Goal: Task Accomplishment & Management: Manage account settings

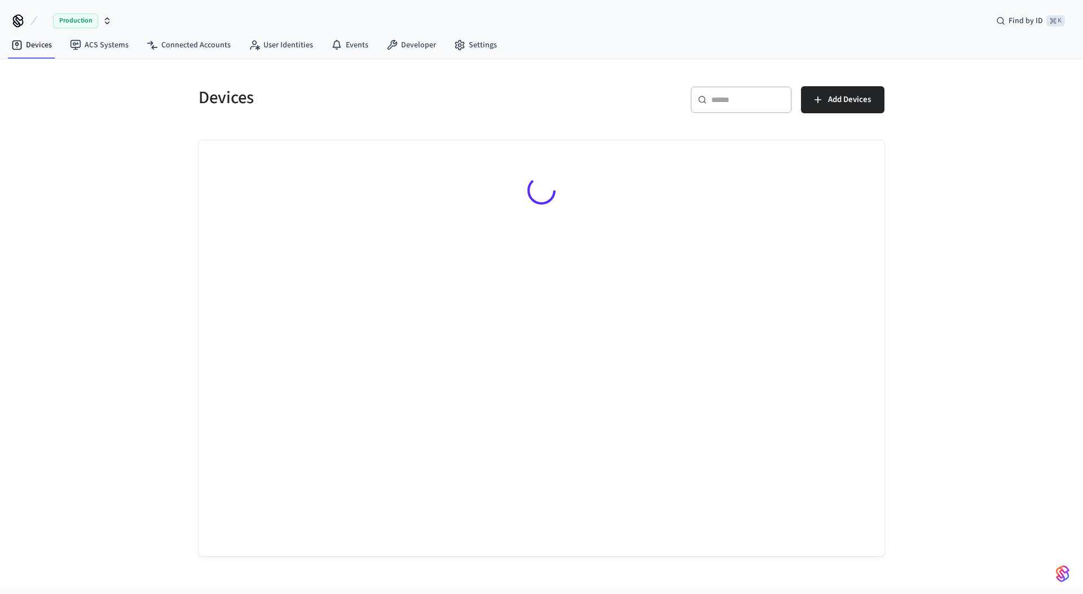
click at [65, 26] on span "Production" at bounding box center [75, 21] width 45 height 15
click at [76, 19] on span "Production" at bounding box center [75, 21] width 45 height 15
click at [153, 124] on div "Devices ​ ​ Add Devices" at bounding box center [541, 323] width 1083 height 529
click at [68, 18] on span "Wirkspace" at bounding box center [63, 21] width 39 height 14
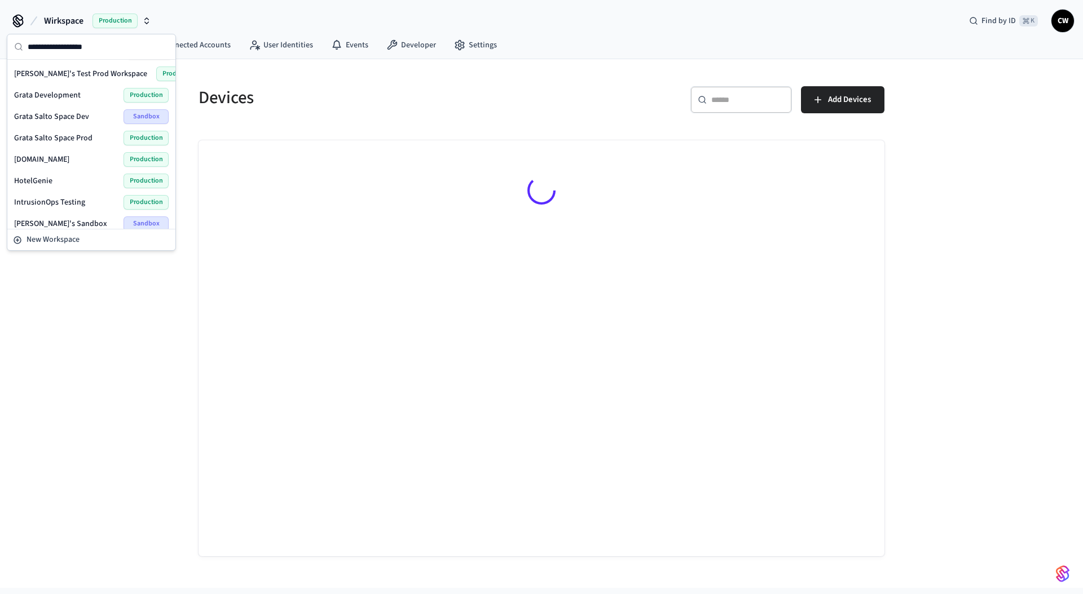
scroll to position [112, 0]
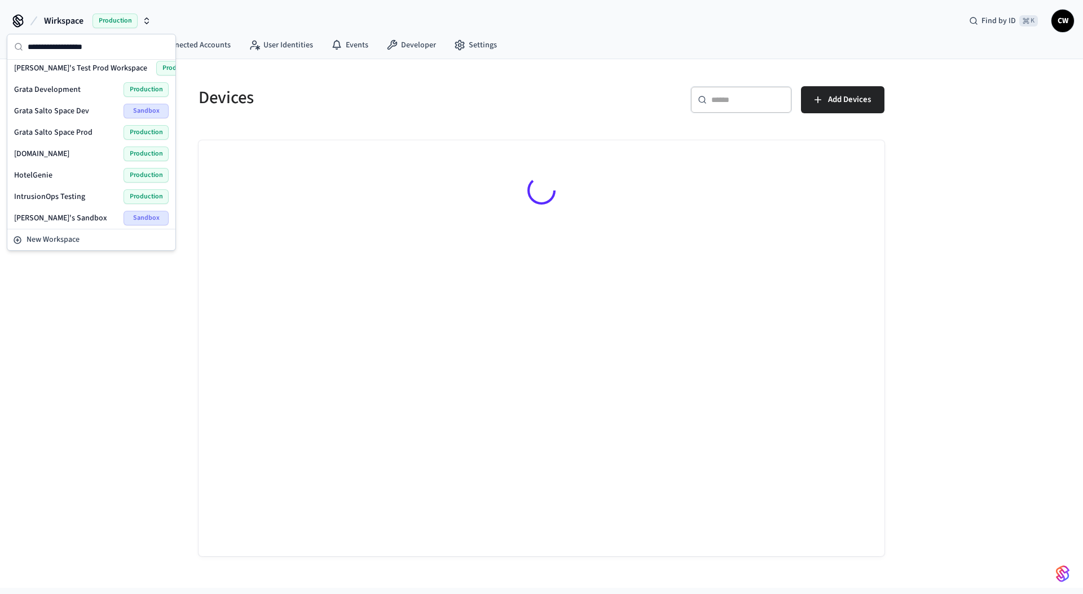
click at [60, 154] on span "[DOMAIN_NAME]" at bounding box center [41, 153] width 55 height 11
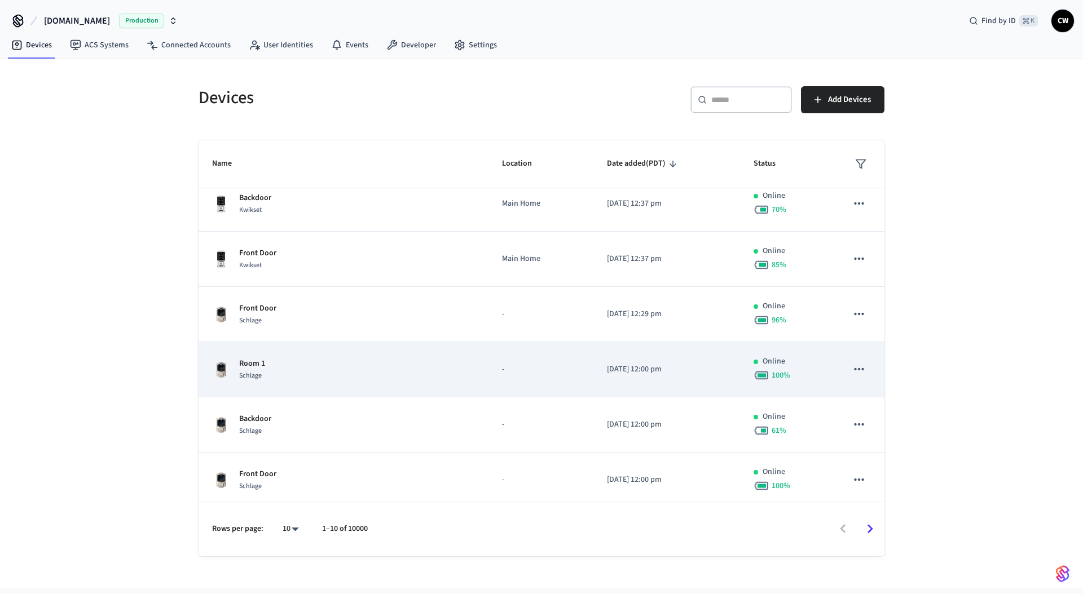
scroll to position [42, 0]
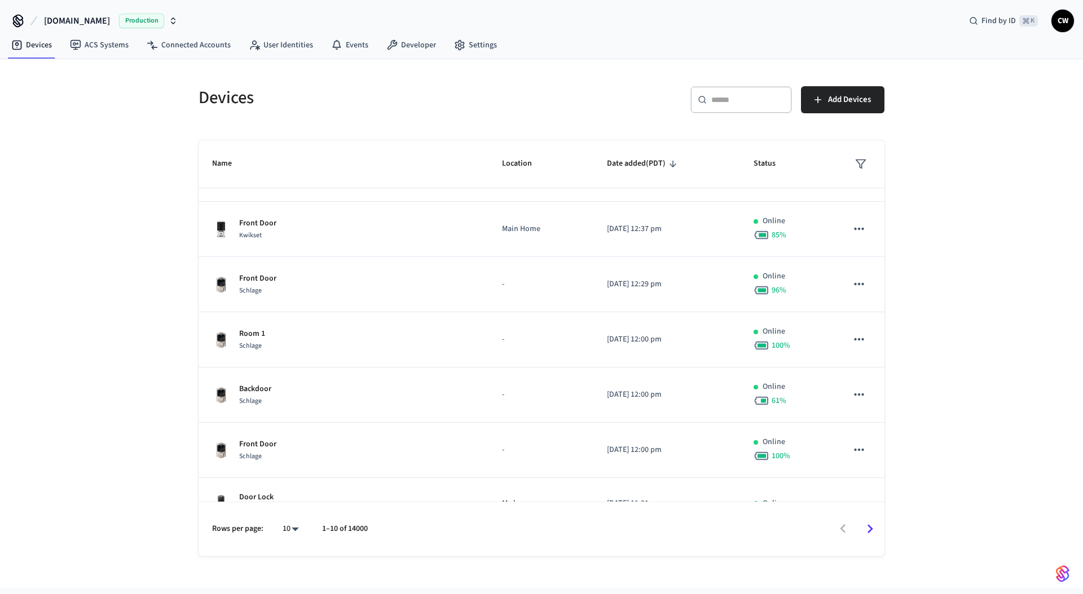
drag, startPoint x: 348, startPoint y: 531, endPoint x: 369, endPoint y: 530, distance: 20.9
click at [369, 530] on div "Rows per page: 10 ** 1–10 of 14000" at bounding box center [541, 529] width 686 height 55
click at [137, 260] on div "Devices ​ ​ Add Devices Name Location Date added (PDT) Status Backdoor Kwikset …" at bounding box center [541, 323] width 1083 height 529
click at [207, 45] on link "Connected Accounts" at bounding box center [189, 45] width 102 height 20
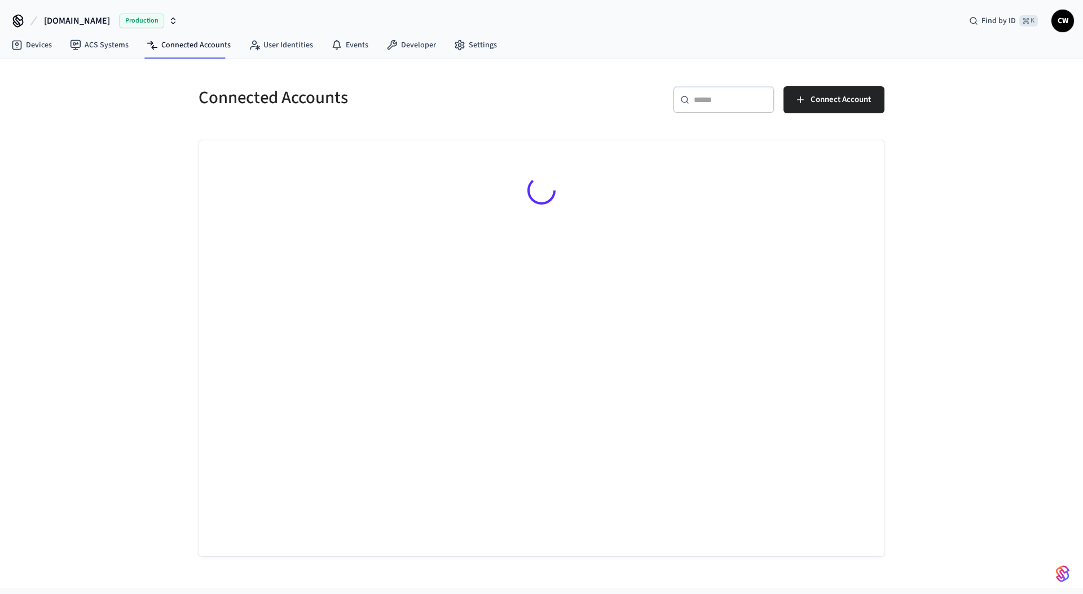
click at [142, 180] on div "Connected Accounts ​ ​ Connect Account" at bounding box center [541, 323] width 1083 height 529
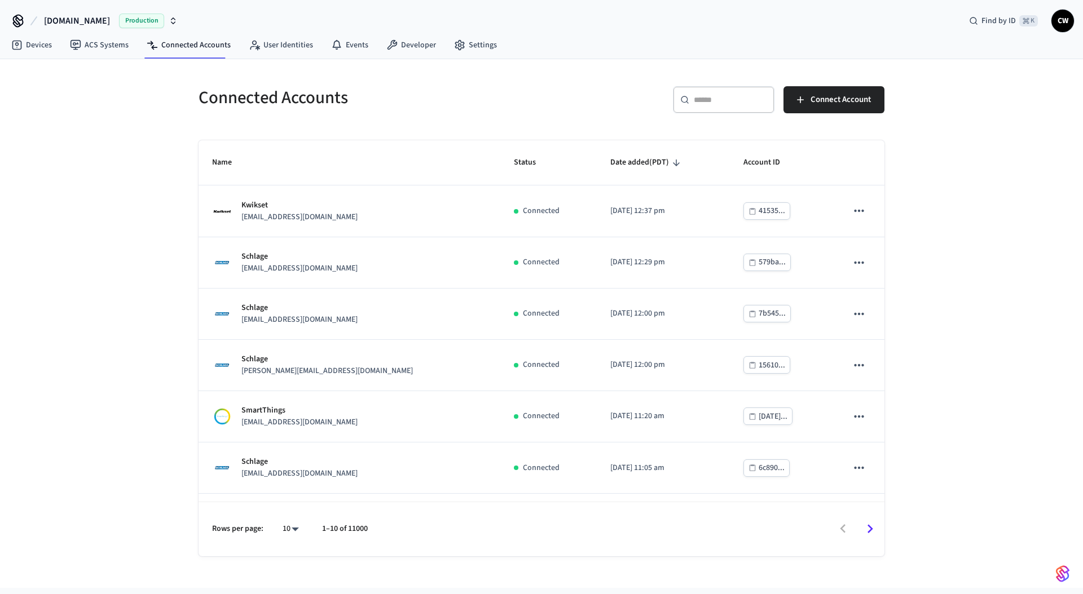
click at [165, 307] on div "Connected Accounts ​ ​ Connect Account Name Status Date added (PDT) Account ID …" at bounding box center [541, 323] width 1083 height 529
click at [72, 19] on span "[DOMAIN_NAME]" at bounding box center [77, 21] width 66 height 14
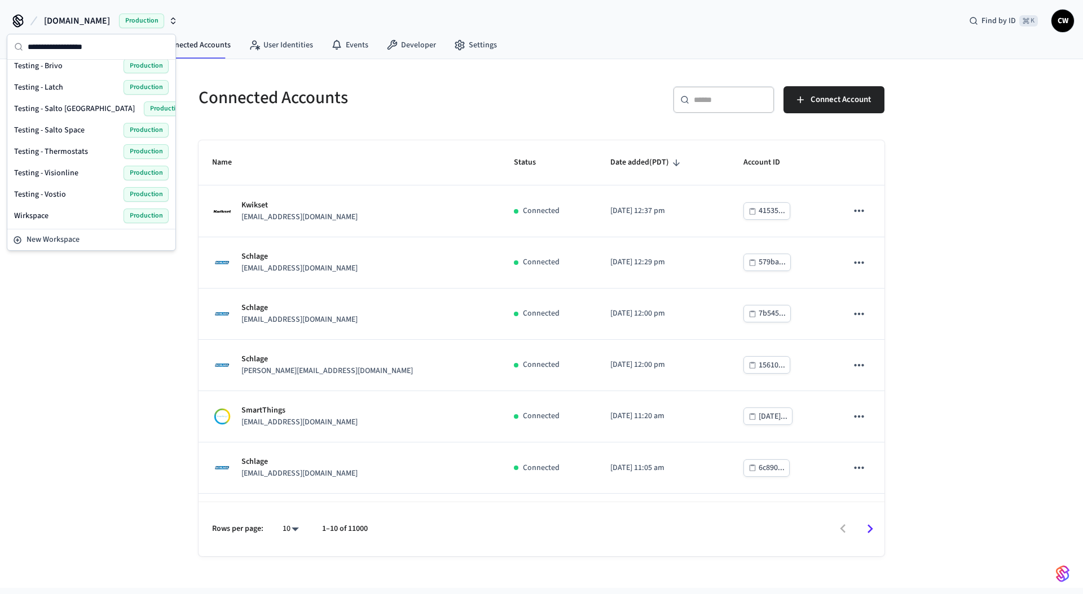
scroll to position [263, 0]
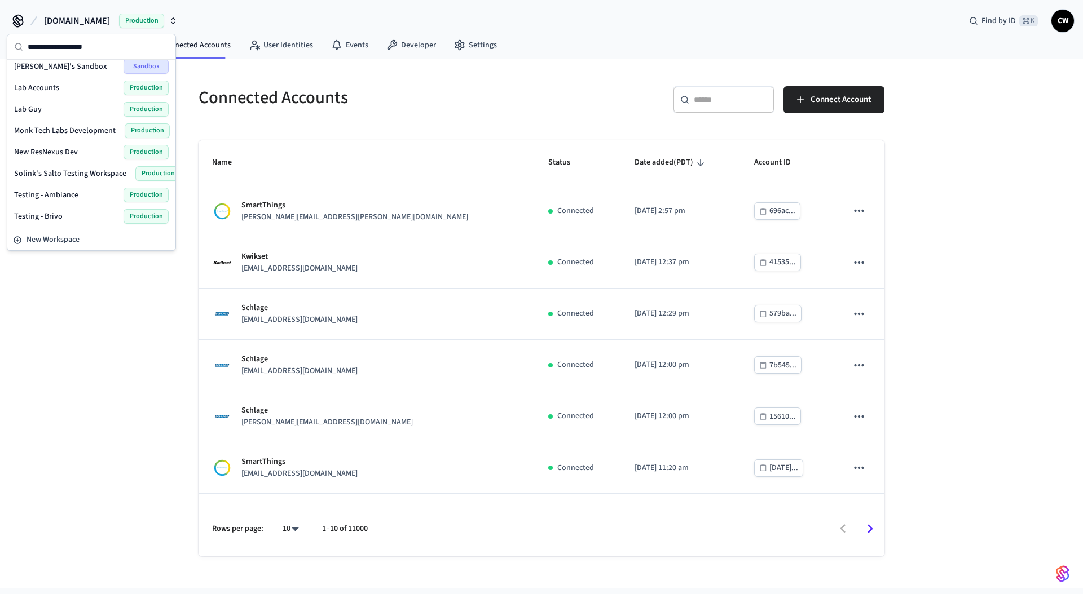
click at [42, 109] on div "Lab Guy Production" at bounding box center [91, 109] width 154 height 15
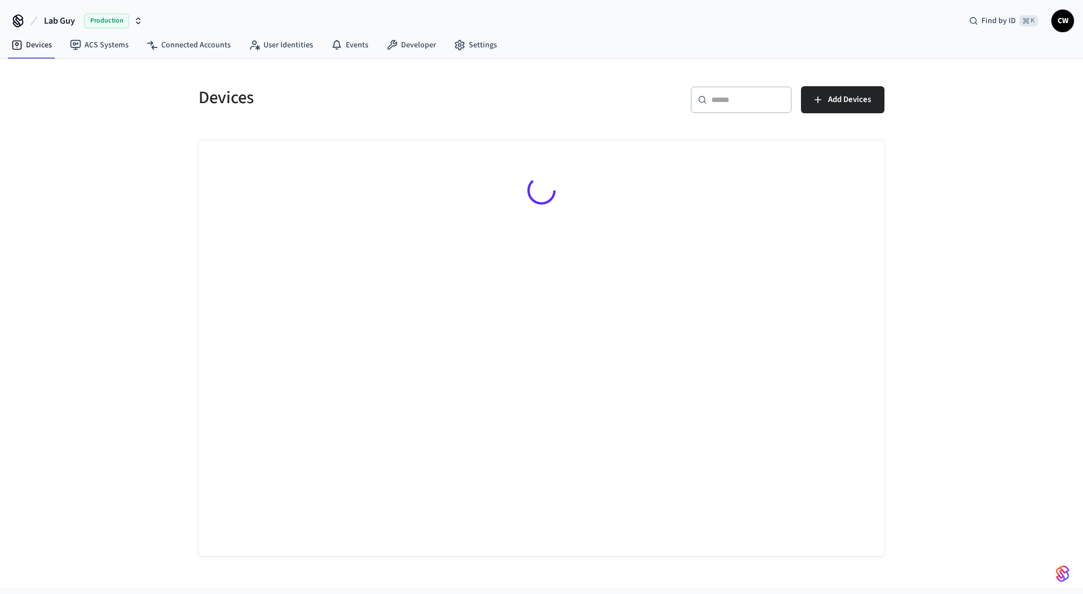
click at [118, 202] on div "Devices ​ ​ Add Devices" at bounding box center [541, 323] width 1083 height 529
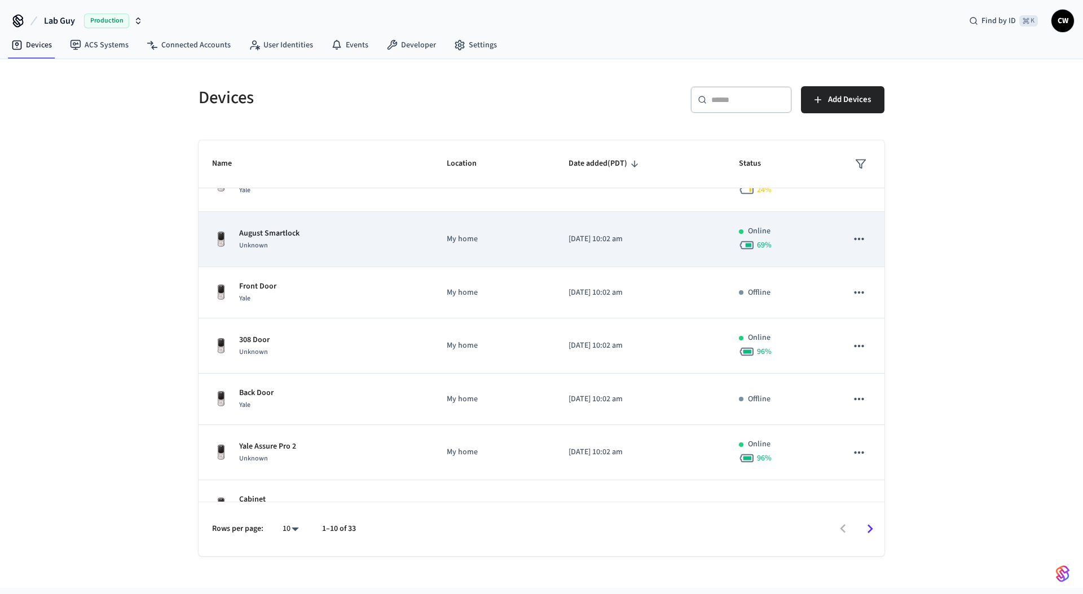
scroll to position [227, 0]
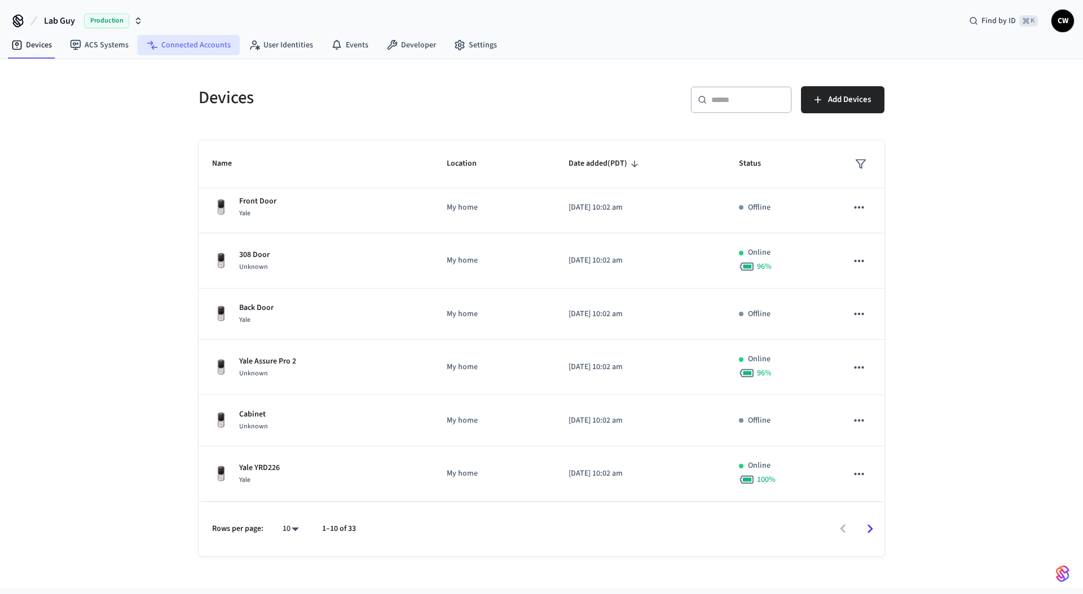
click at [201, 39] on link "Connected Accounts" at bounding box center [189, 45] width 102 height 20
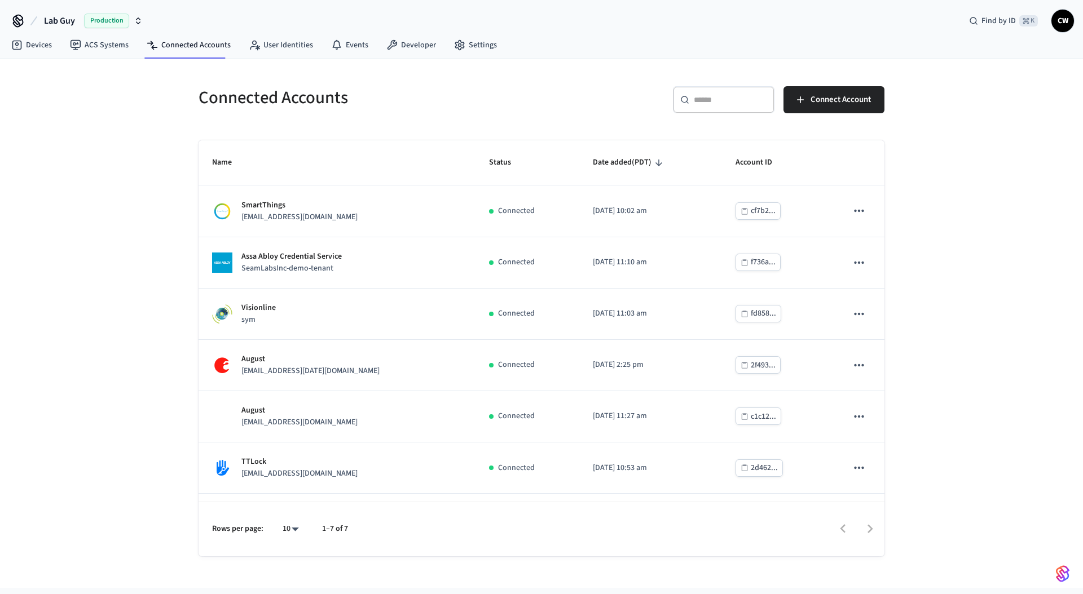
click at [110, 218] on div "Connected Accounts ​ ​ Connect Account Name Status Date added (PDT) Account ID …" at bounding box center [541, 323] width 1083 height 529
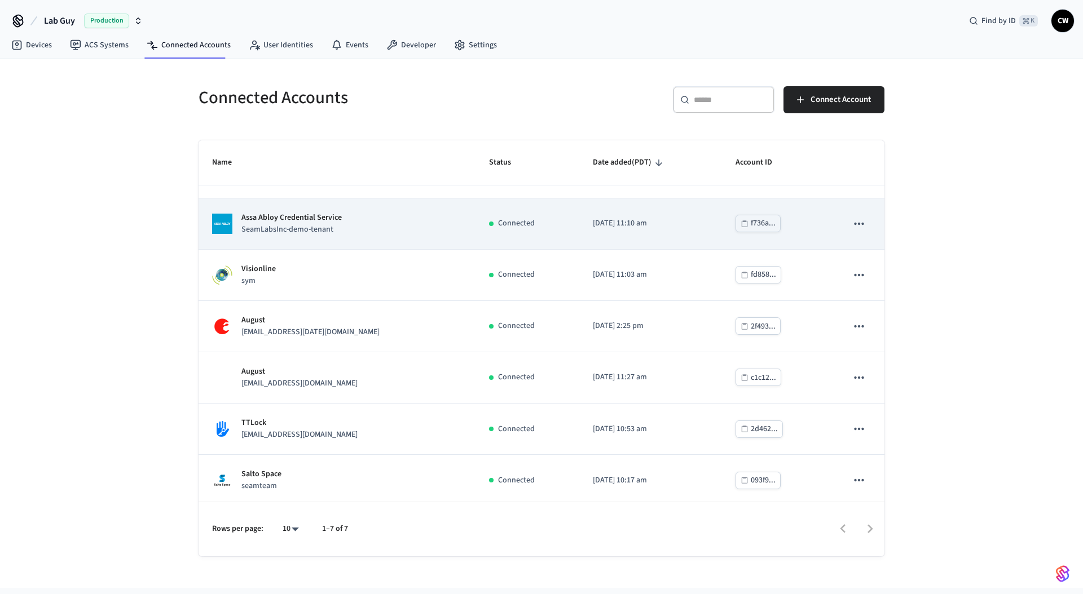
scroll to position [43, 0]
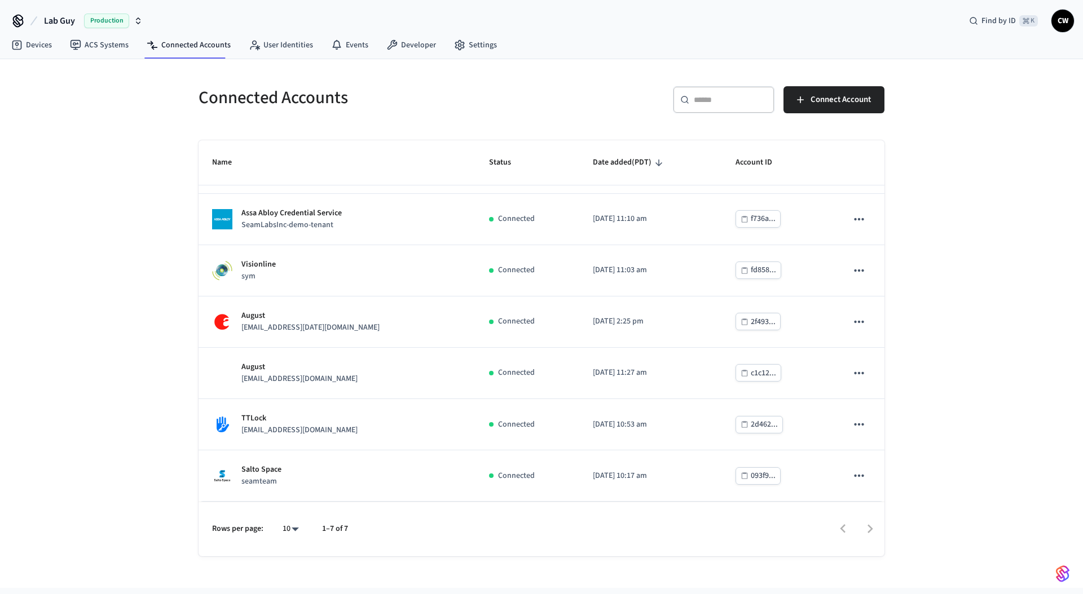
click at [64, 19] on span "Lab Guy" at bounding box center [59, 21] width 31 height 14
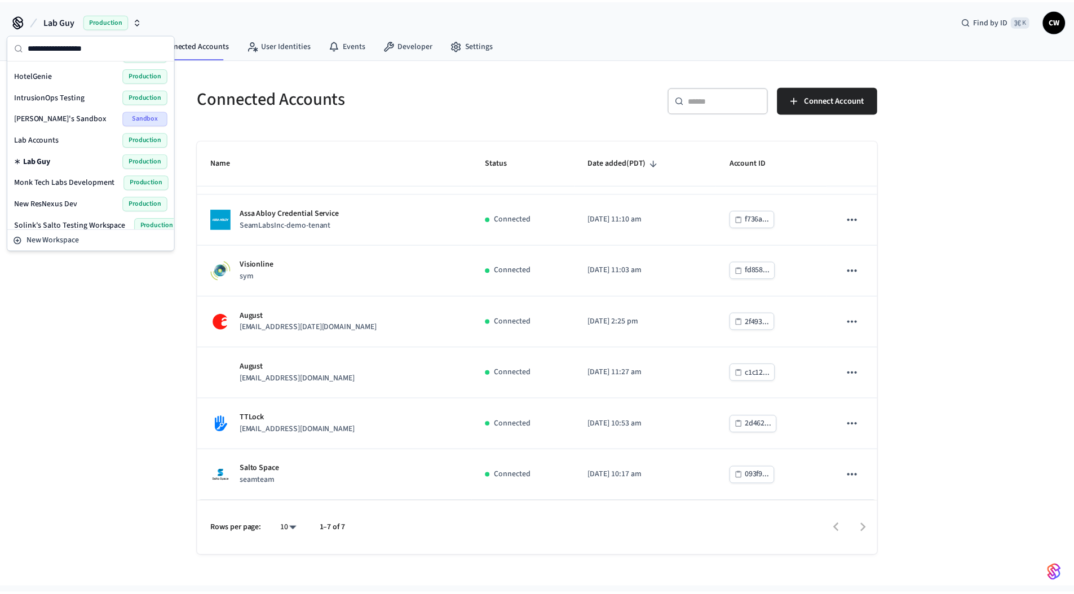
scroll to position [258, 0]
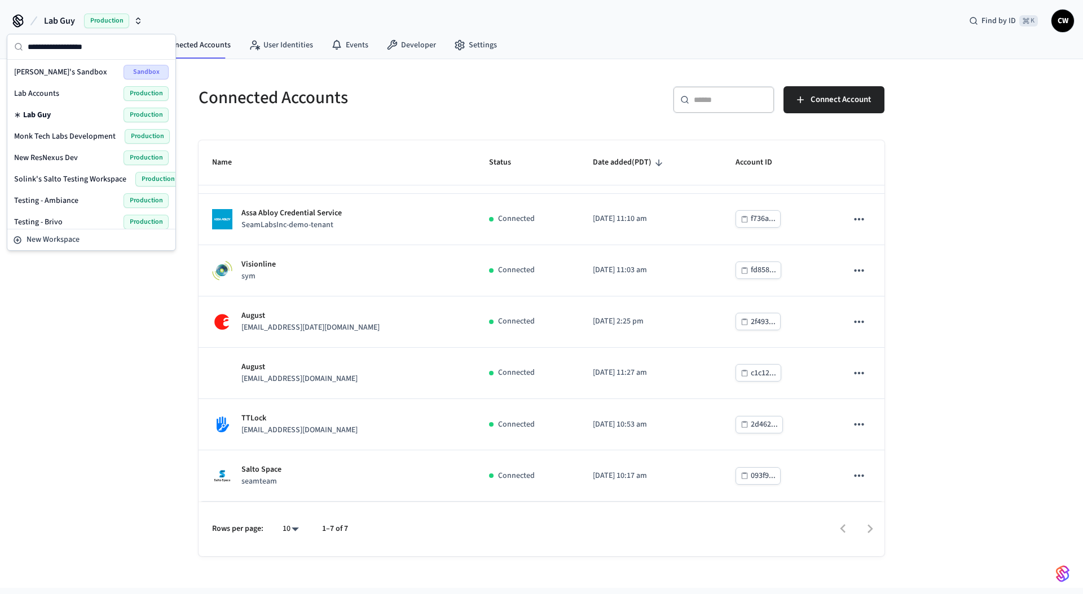
click at [42, 89] on span "Lab Accounts" at bounding box center [36, 93] width 45 height 11
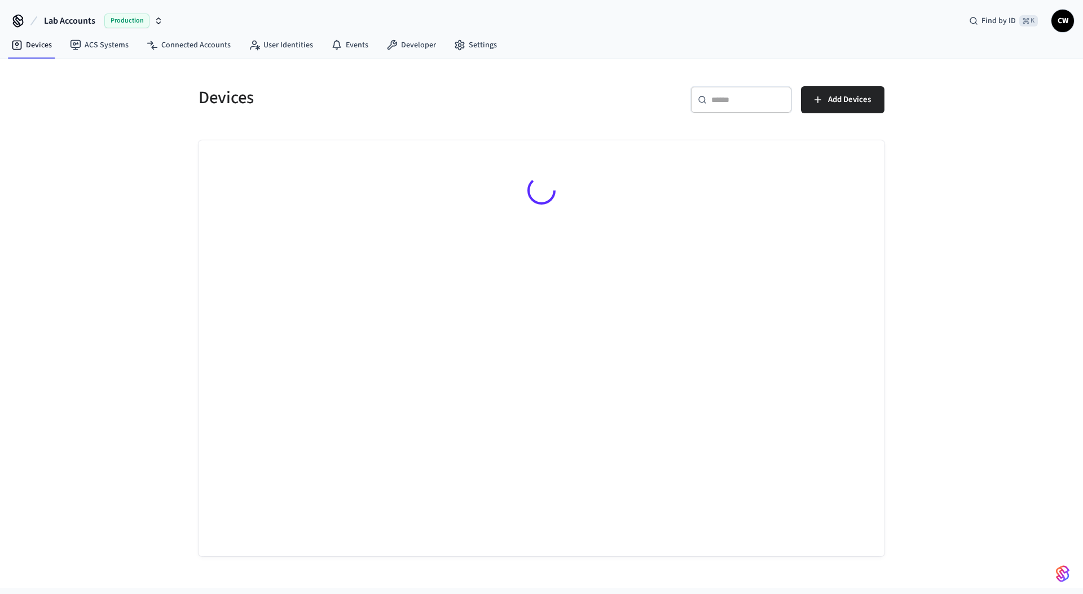
click at [108, 202] on div "Devices ​ ​ Add Devices" at bounding box center [541, 323] width 1083 height 529
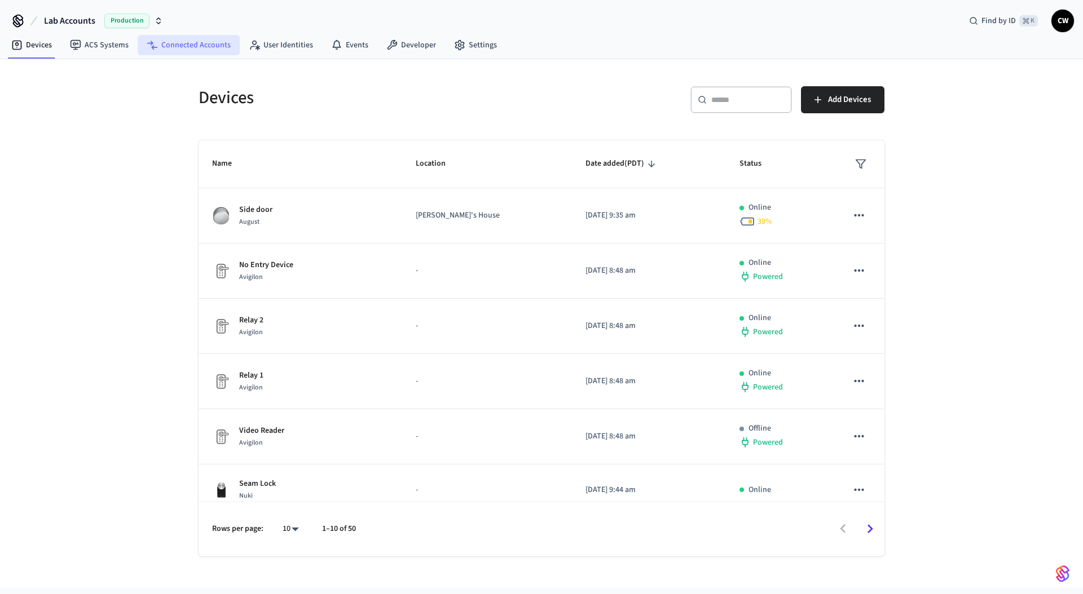
click at [189, 50] on link "Connected Accounts" at bounding box center [189, 45] width 102 height 20
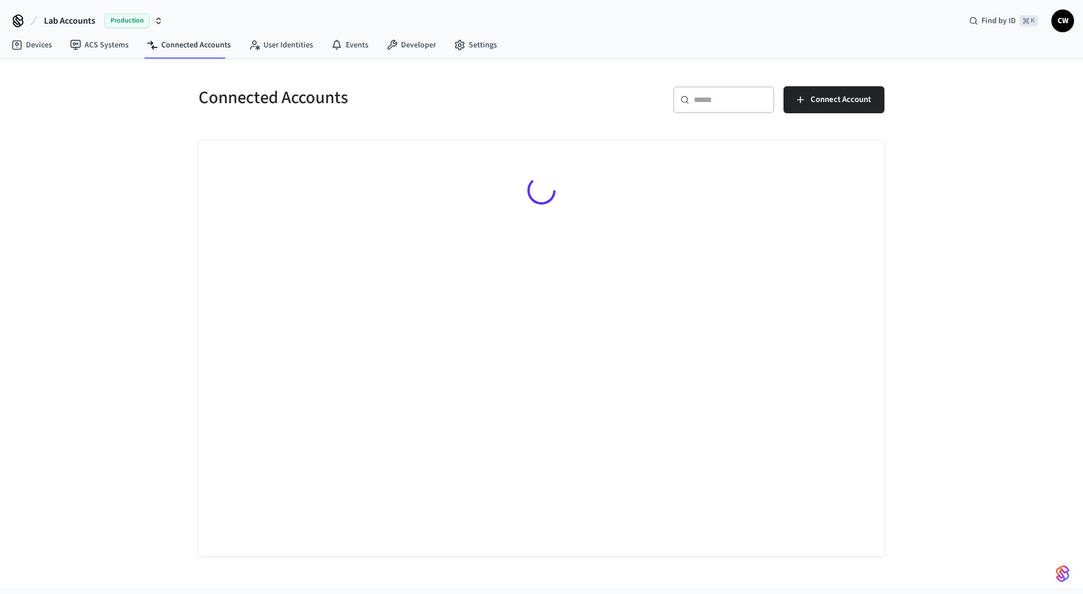
click at [118, 166] on div "Connected Accounts ​ ​ Connect Account" at bounding box center [541, 323] width 1083 height 529
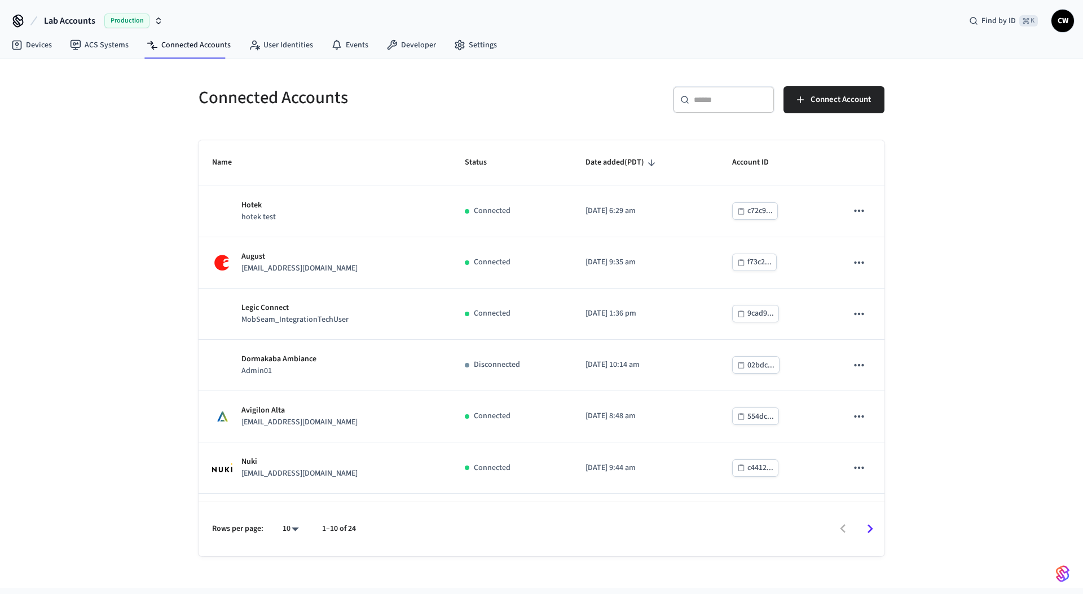
click at [714, 101] on input "text" at bounding box center [729, 99] width 73 height 11
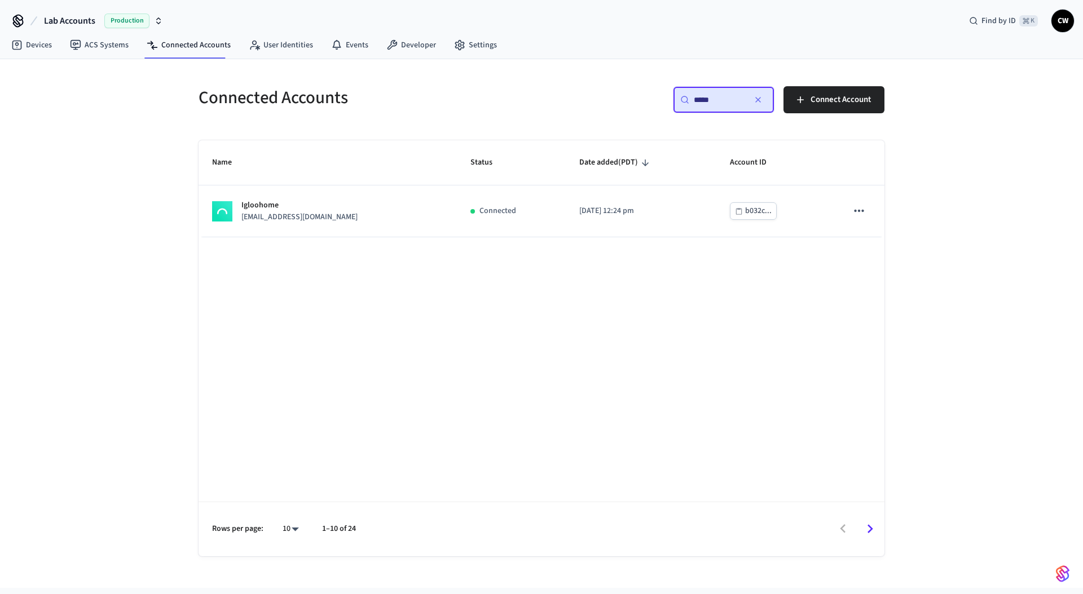
type input "*****"
click at [298, 185] on th "Name" at bounding box center [327, 162] width 258 height 45
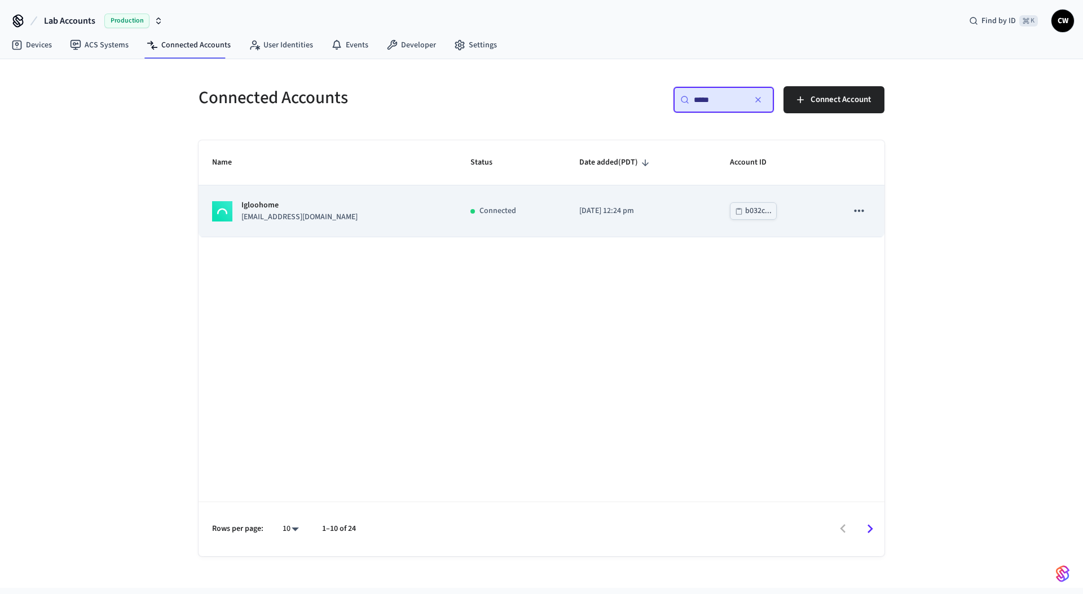
click at [303, 197] on td "Igloohome [EMAIL_ADDRESS][DOMAIN_NAME]" at bounding box center [327, 210] width 258 height 51
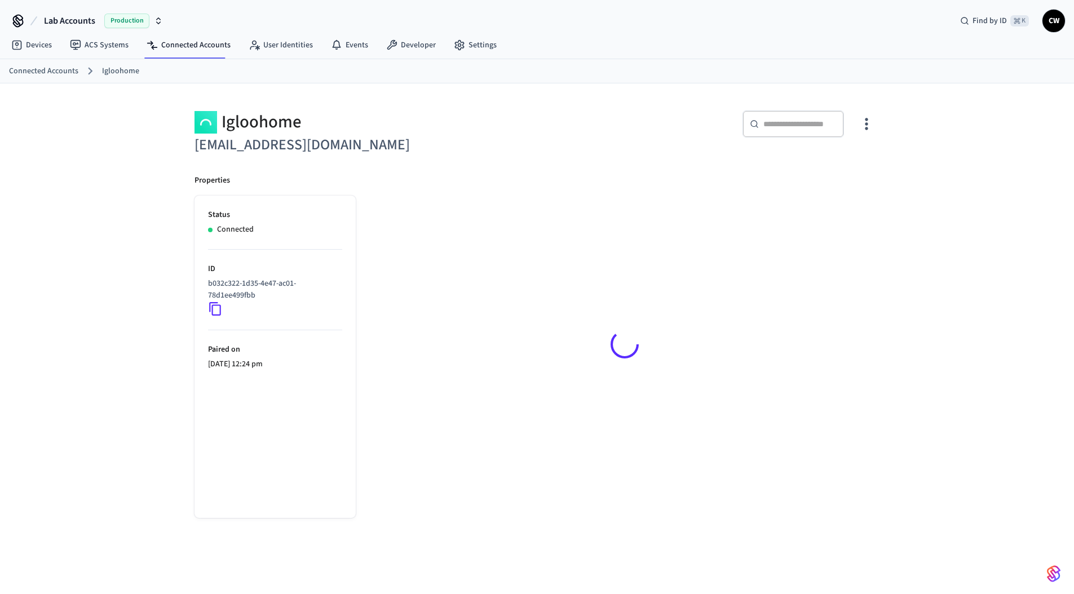
click at [96, 281] on div "Igloohome [EMAIL_ADDRESS][DOMAIN_NAME] ​ ​ Properties Status Connected ID b032c…" at bounding box center [537, 347] width 1074 height 529
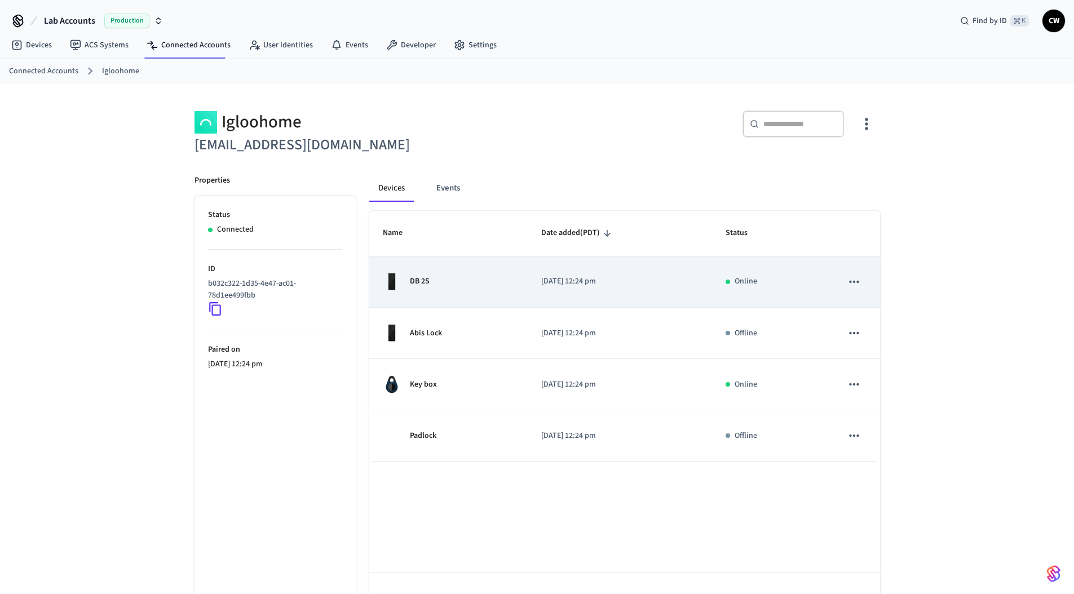
click at [426, 276] on p "DB 2S" at bounding box center [420, 282] width 20 height 12
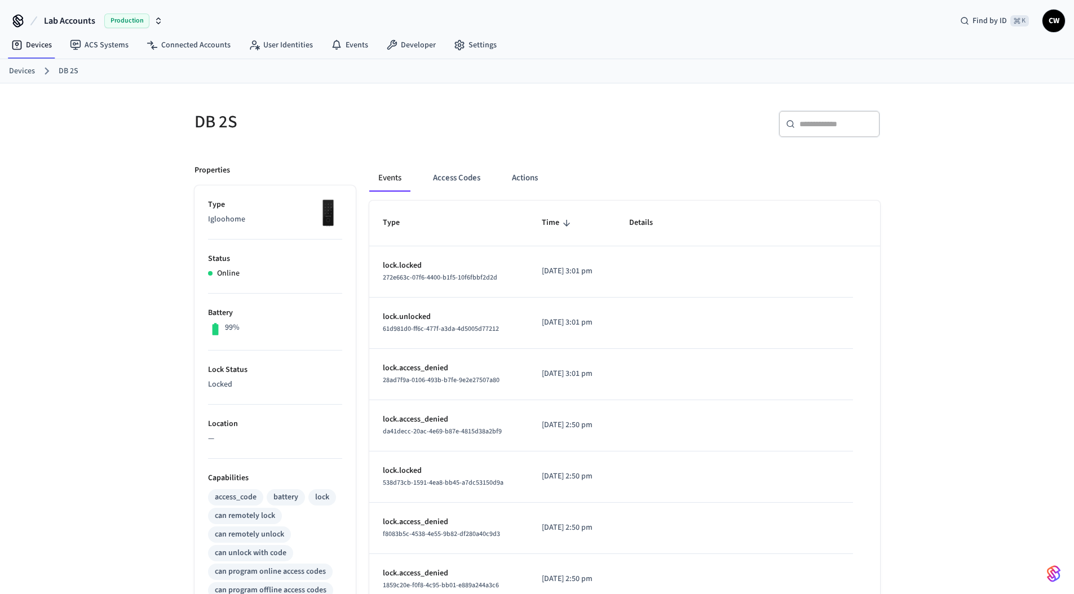
click at [572, 136] on div "​ ​" at bounding box center [712, 129] width 336 height 36
click at [523, 180] on button "Actions" at bounding box center [525, 178] width 44 height 27
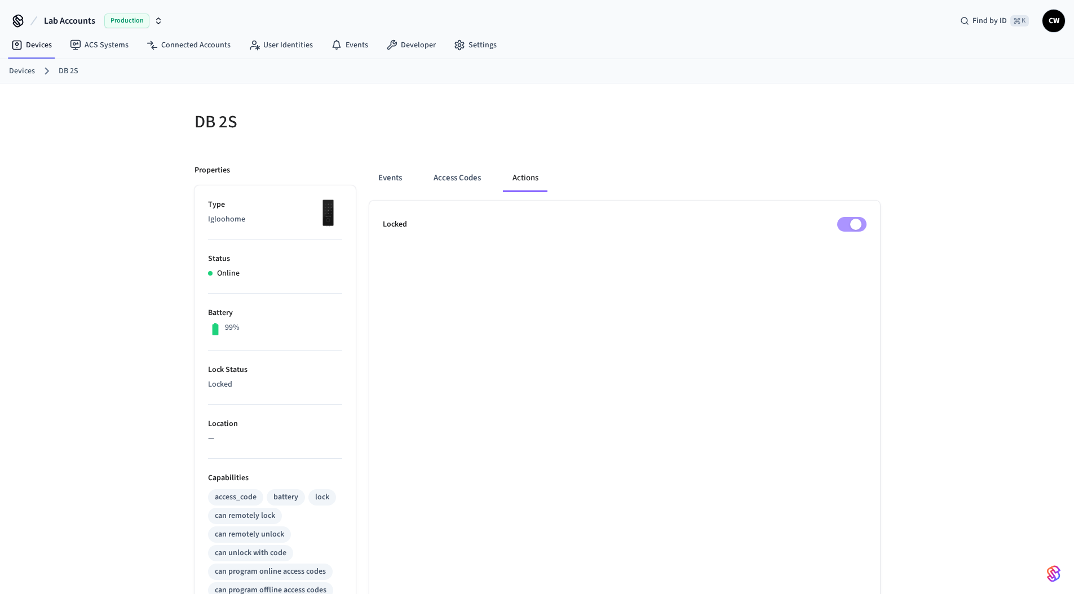
click at [583, 124] on div at bounding box center [712, 129] width 336 height 36
click at [696, 139] on div at bounding box center [712, 129] width 336 height 36
click at [105, 107] on div "DB 2S Properties Type Igloohome Status Online Battery 99% Lock Status Unlocked …" at bounding box center [537, 468] width 1074 height 771
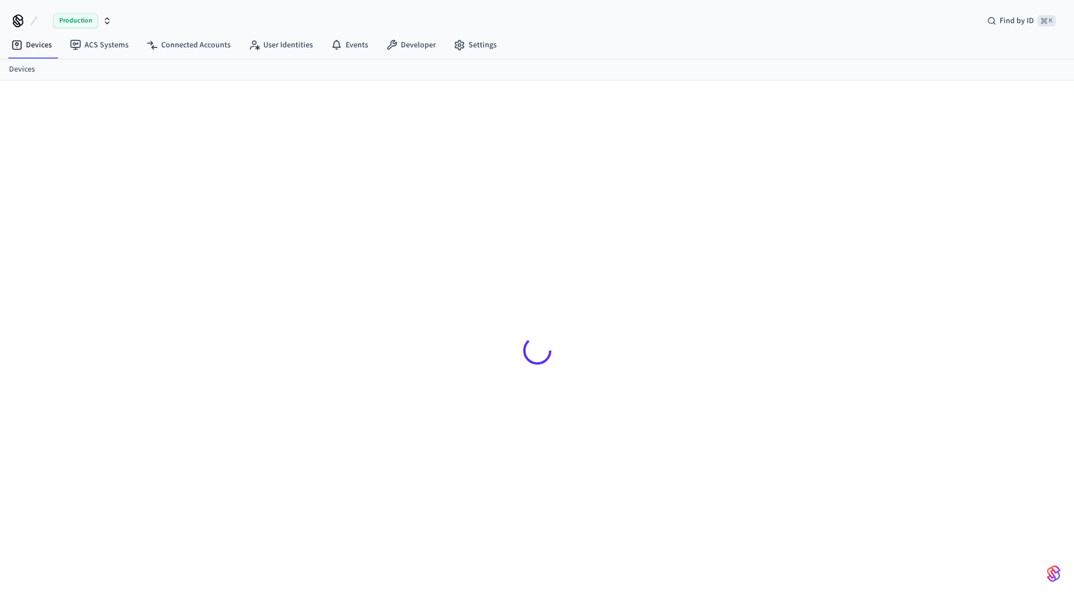
click at [83, 158] on div at bounding box center [537, 345] width 1074 height 529
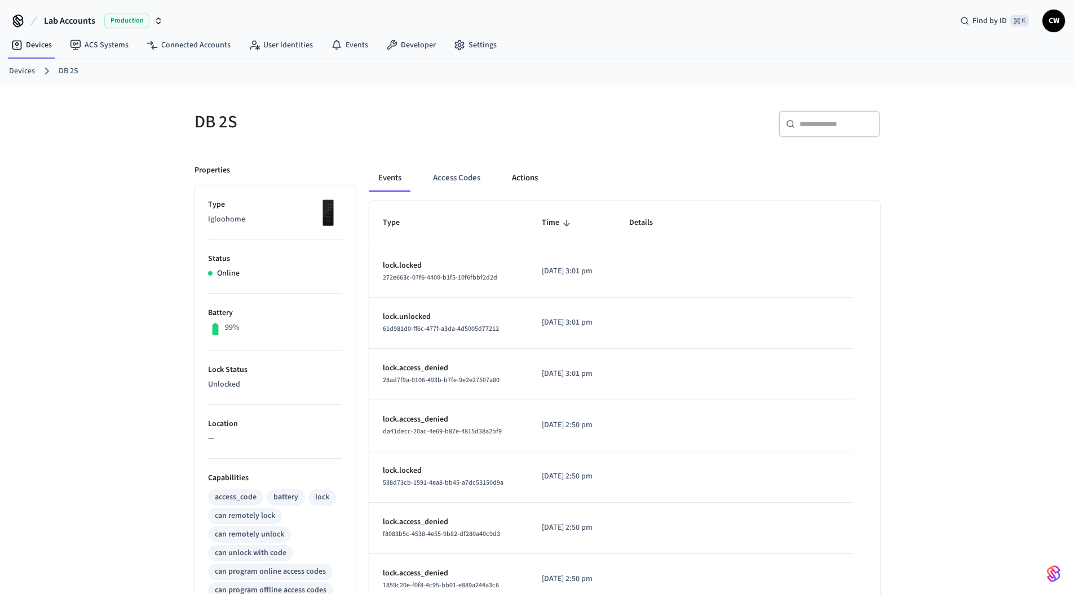
click at [525, 180] on button "Actions" at bounding box center [525, 178] width 44 height 27
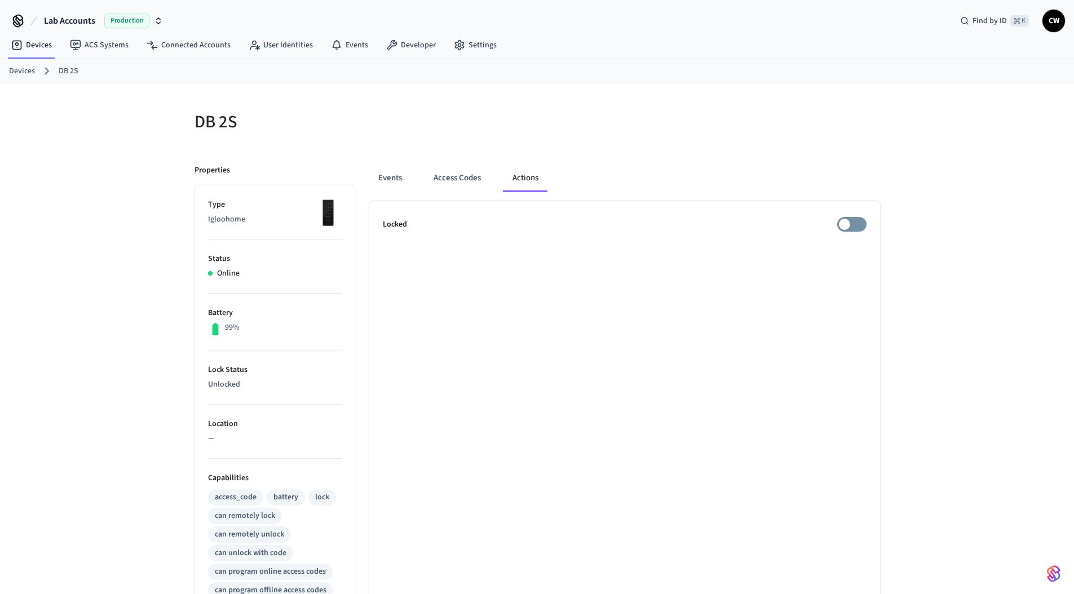
click at [517, 144] on div "DB 2S" at bounding box center [356, 122] width 350 height 50
click at [383, 176] on button "Events" at bounding box center [390, 178] width 42 height 27
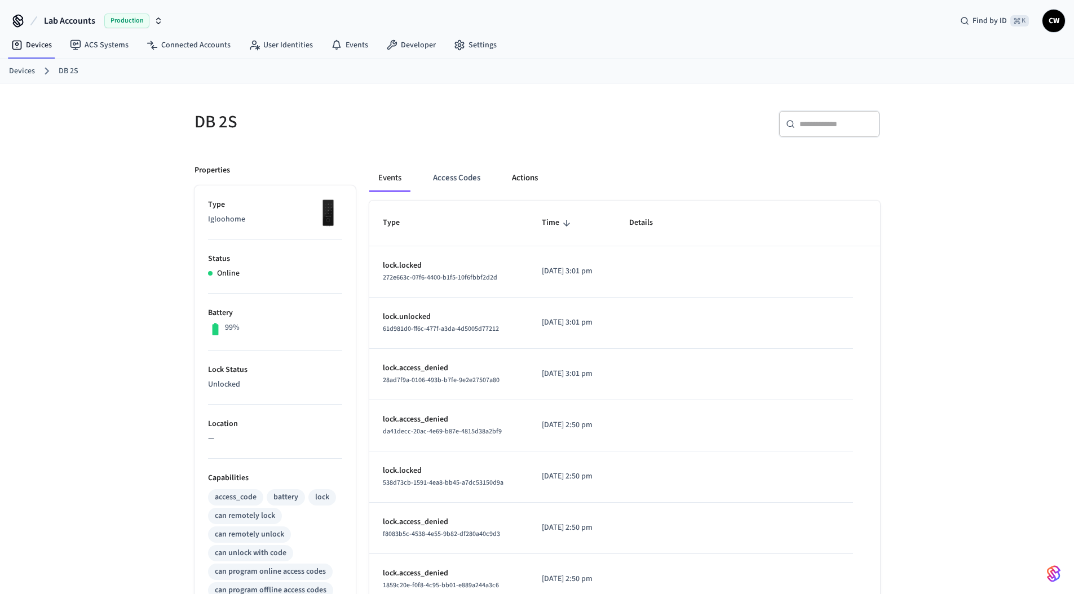
click at [519, 185] on button "Actions" at bounding box center [525, 178] width 44 height 27
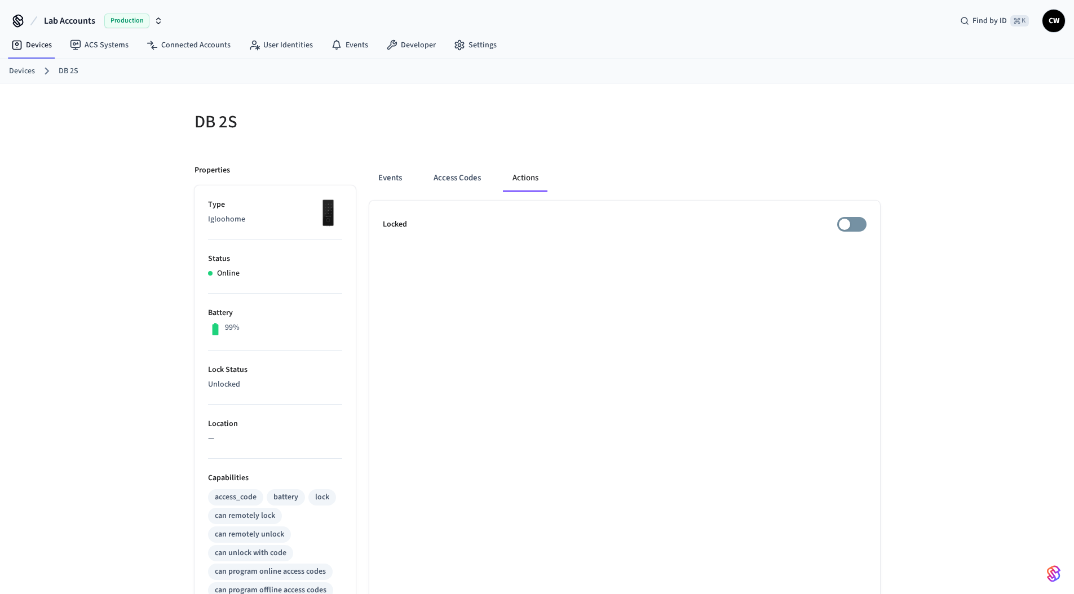
click at [613, 153] on div "Events Access Codes Actions Locked" at bounding box center [618, 503] width 524 height 704
click at [594, 143] on div at bounding box center [712, 129] width 336 height 36
click at [400, 172] on button "Events" at bounding box center [390, 178] width 42 height 27
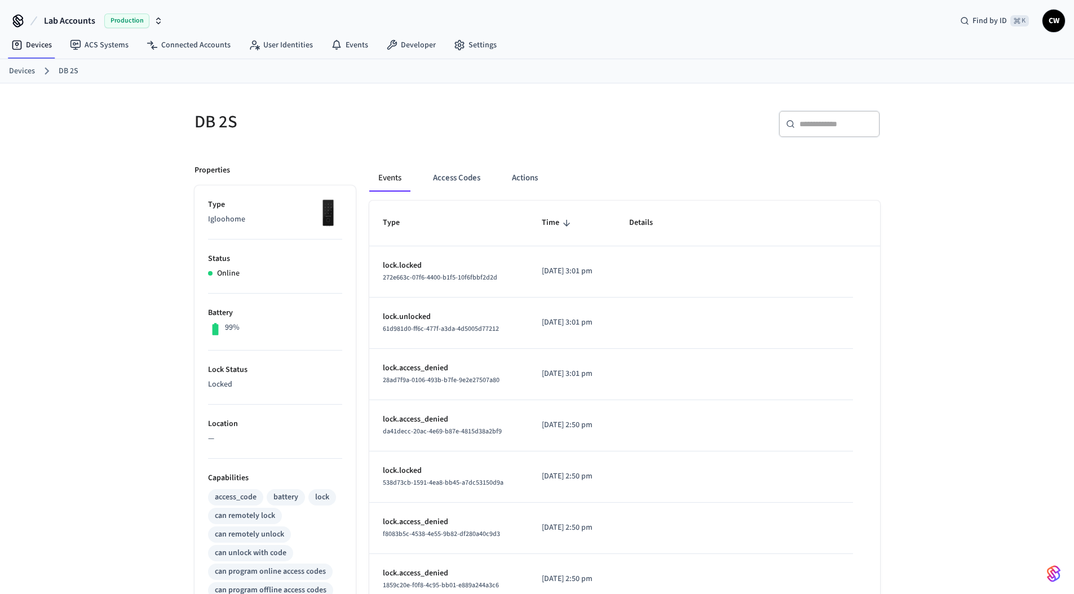
click at [402, 144] on div "DB 2S" at bounding box center [356, 122] width 350 height 50
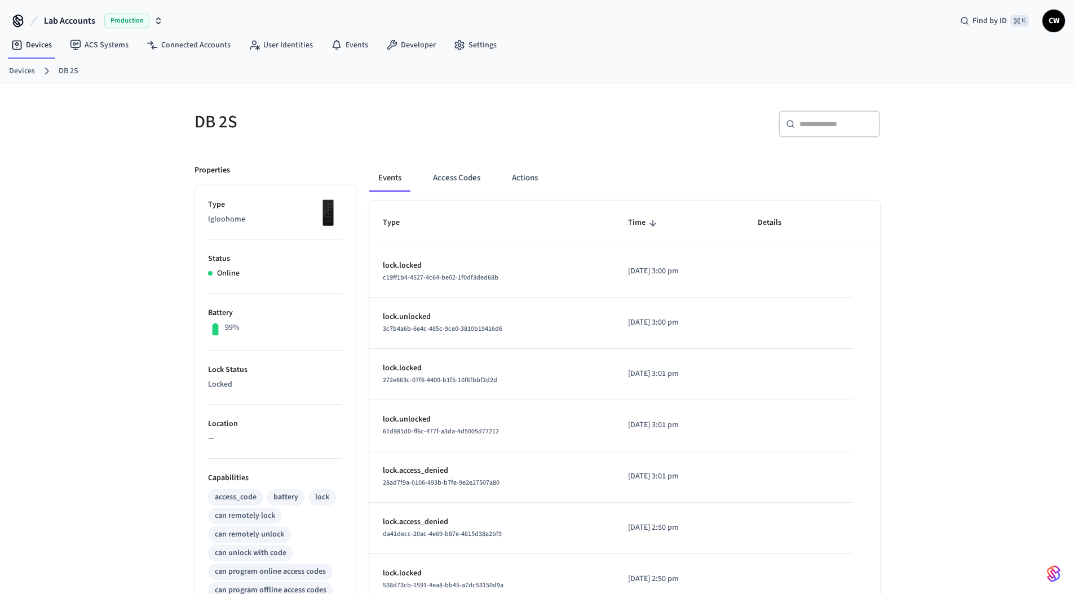
click at [563, 152] on div "Events Access Codes Actions Type Time Details lock.locked c19ff1b4-4527-4c64-be…" at bounding box center [618, 503] width 524 height 704
drag, startPoint x: 632, startPoint y: 321, endPoint x: 717, endPoint y: 323, distance: 85.2
click at [717, 323] on p "[DATE] 3:00 pm" at bounding box center [679, 323] width 102 height 12
click at [63, 19] on span "Lab Accounts" at bounding box center [69, 21] width 51 height 14
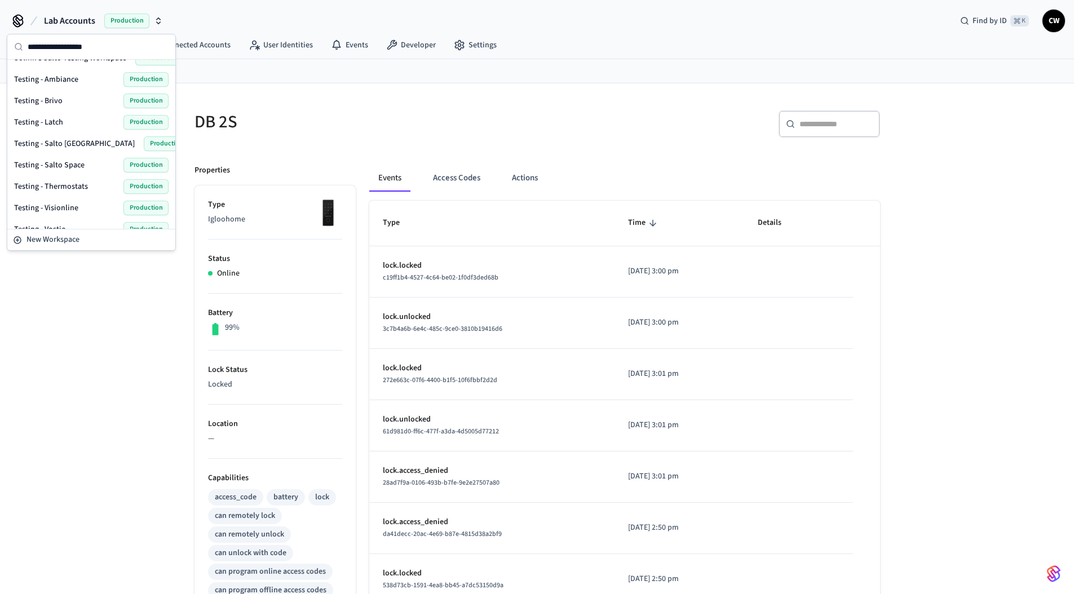
scroll to position [414, 0]
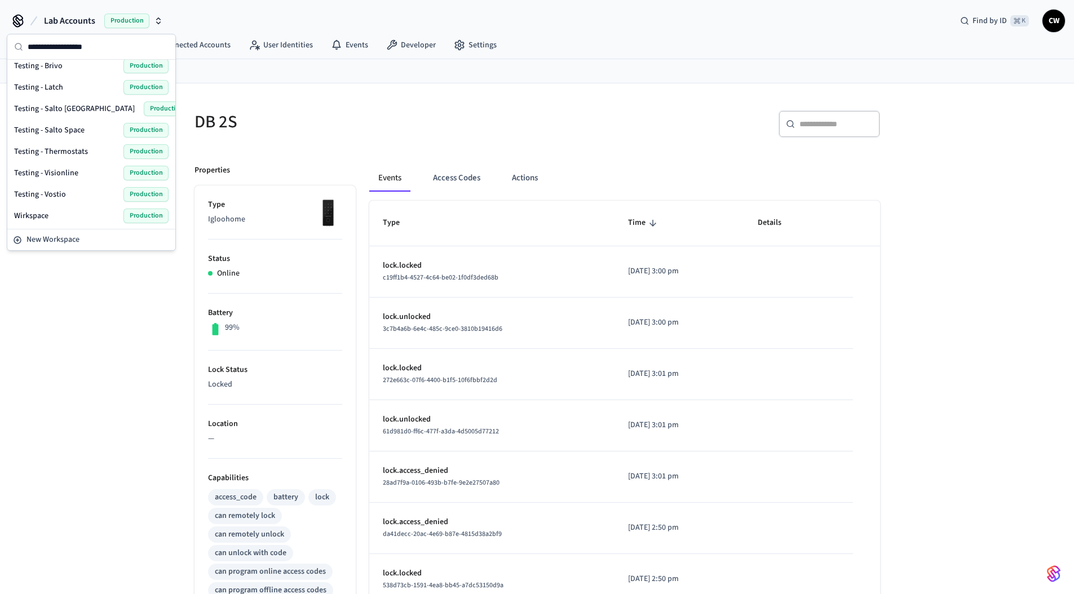
click at [88, 317] on div "DB 2S ​ ​ Properties Type Igloohome Status Online Battery 99% Lock Status Locke…" at bounding box center [537, 468] width 1074 height 771
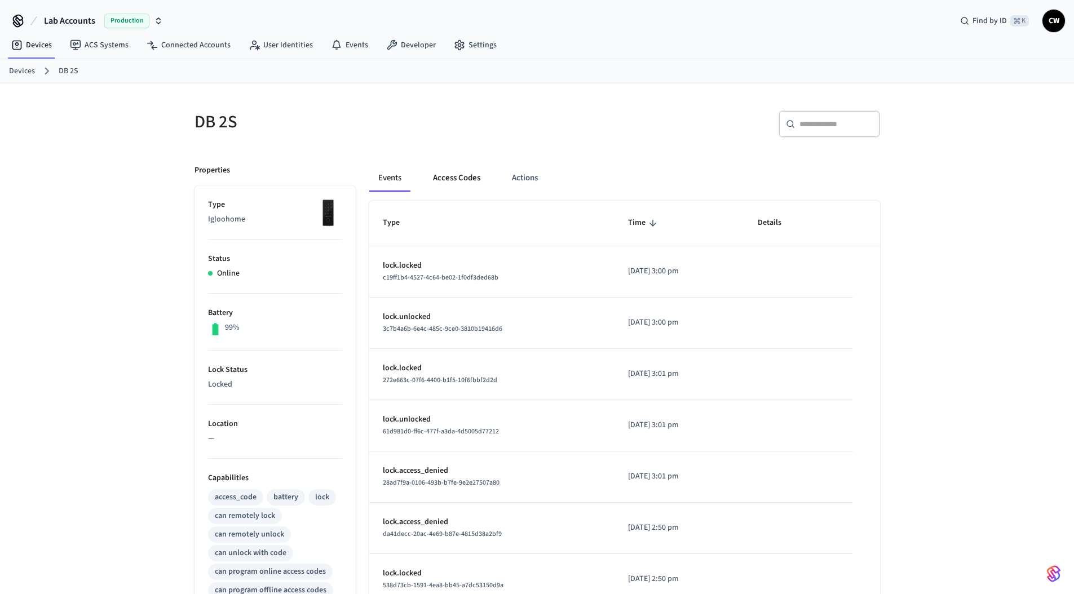
click at [480, 173] on button "Access Codes" at bounding box center [456, 178] width 65 height 27
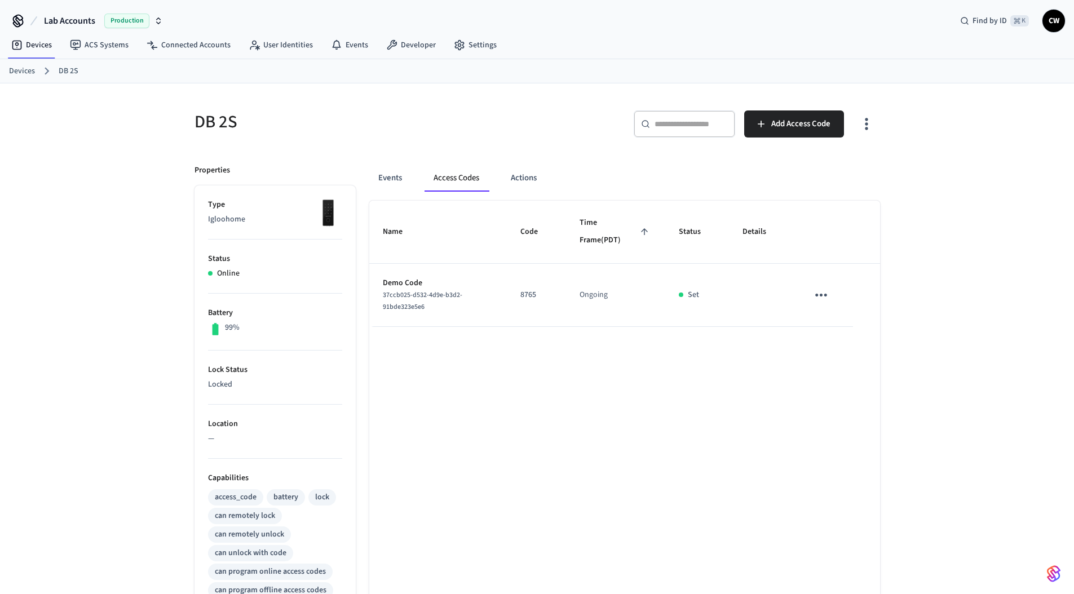
click at [507, 149] on div "DB 2S ​ ​ Add Access Code Properties Type Igloohome Status Online Battery 99% L…" at bounding box center [537, 476] width 704 height 758
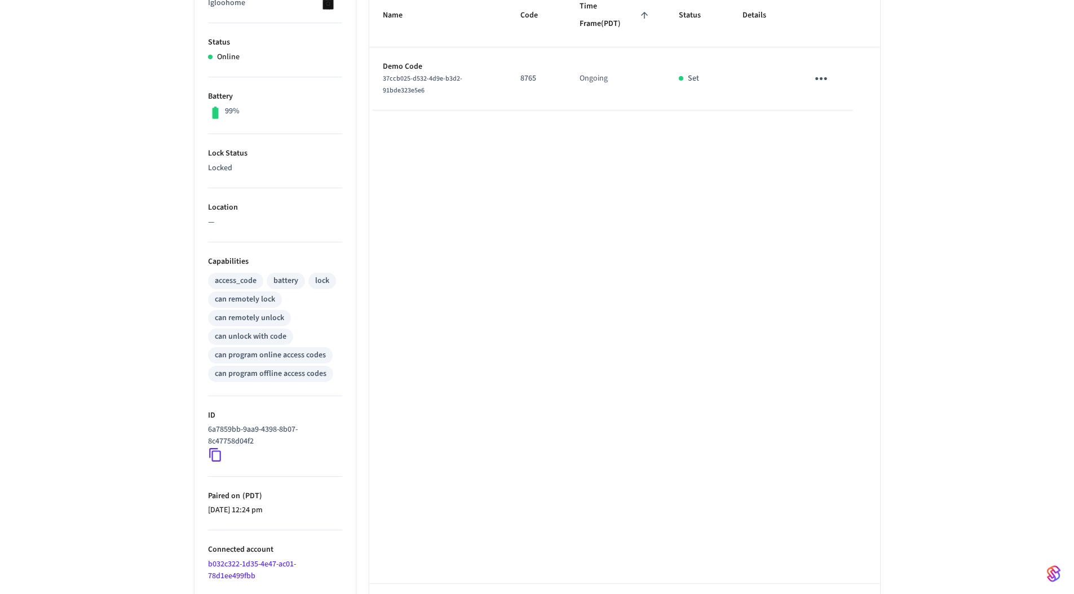
scroll to position [260, 0]
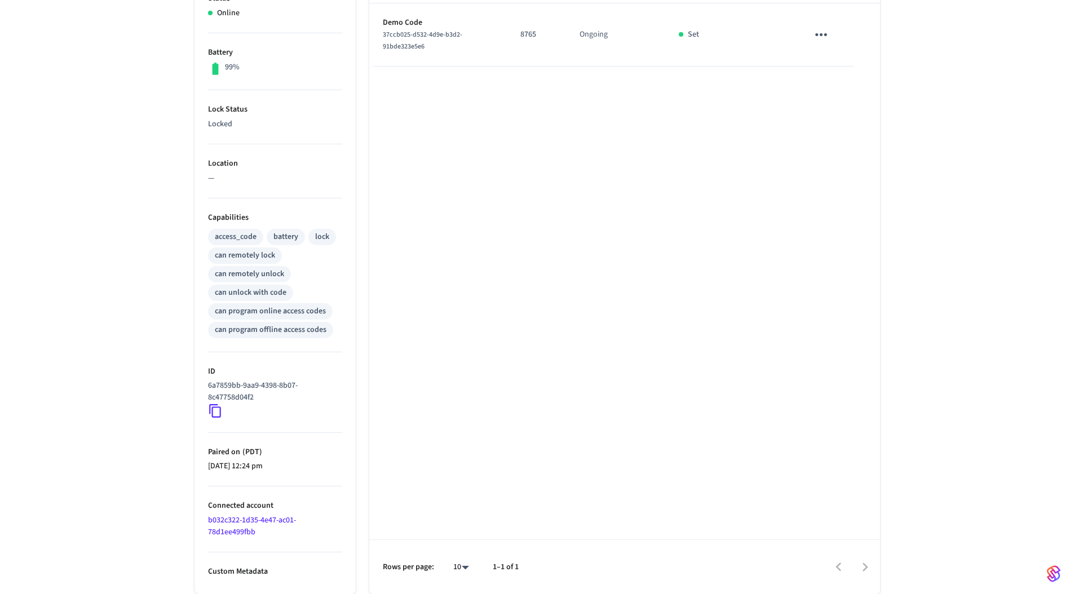
click at [213, 412] on icon at bounding box center [215, 411] width 15 height 15
click at [217, 413] on icon at bounding box center [215, 411] width 15 height 15
click at [148, 405] on div "DB 2S ​ ​ Add Access Code Properties Type Igloohome Status Online Battery 99% L…" at bounding box center [537, 208] width 1074 height 771
click at [214, 412] on icon at bounding box center [215, 411] width 15 height 15
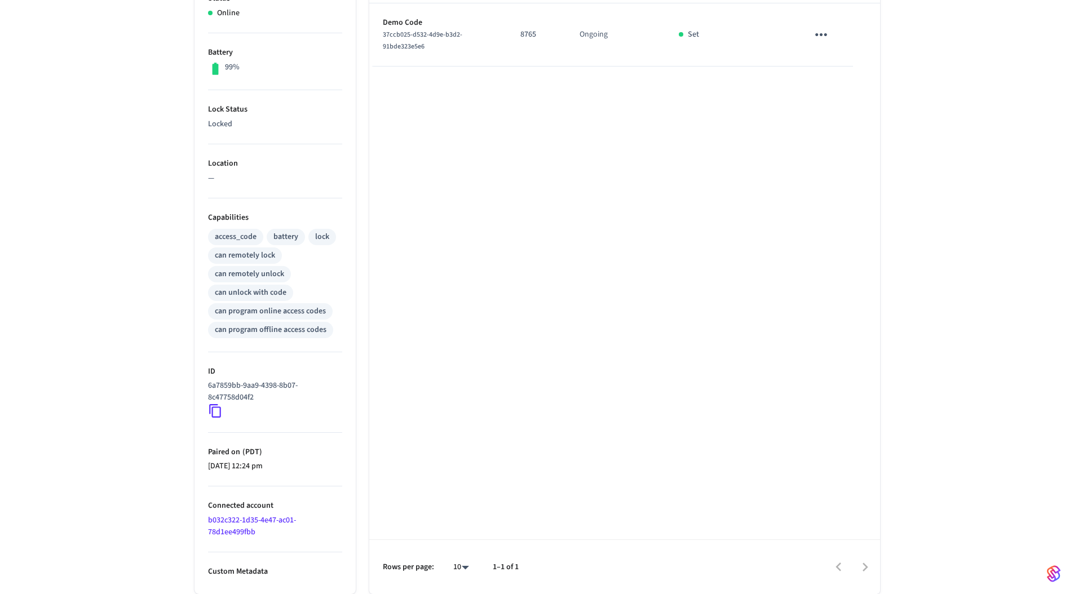
click at [149, 410] on div "DB 2S ​ ​ Add Access Code Properties Type Igloohome Status Online Battery 99% L…" at bounding box center [537, 208] width 1074 height 771
click at [214, 409] on icon at bounding box center [215, 411] width 15 height 15
click at [503, 209] on div "Name Code Time Frame (PDT) Status Details Demo Code 37ccb025-d532-4d9e-b3d2-91b…" at bounding box center [624, 267] width 511 height 654
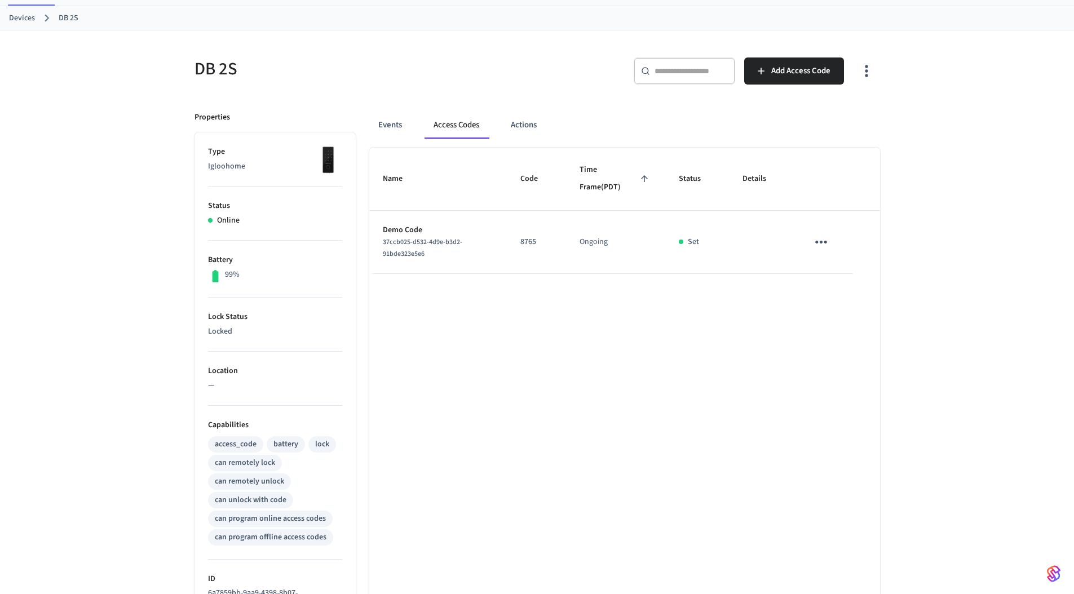
scroll to position [0, 0]
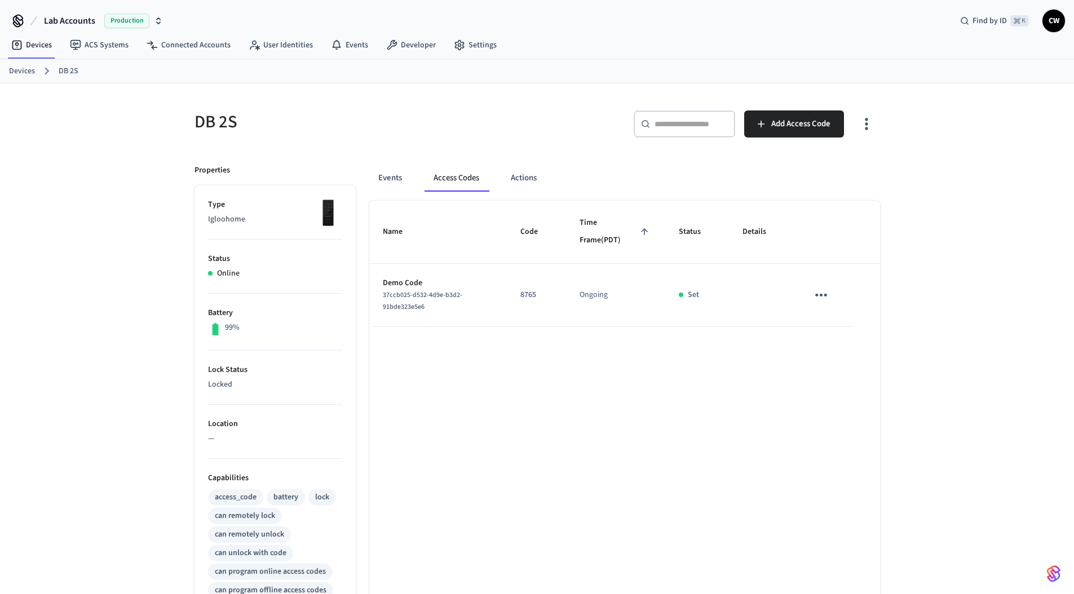
click at [142, 316] on div "DB 2S ​ ​ Add Access Code Properties Type Igloohome Status Online Battery 99% L…" at bounding box center [537, 468] width 1074 height 771
click at [423, 131] on h5 "DB 2S" at bounding box center [363, 122] width 336 height 23
click at [187, 132] on div "DB 2S" at bounding box center [356, 122] width 350 height 50
drag, startPoint x: 497, startPoint y: 145, endPoint x: 472, endPoint y: 96, distance: 55.5
click at [496, 139] on div "DB 2S" at bounding box center [356, 122] width 350 height 50
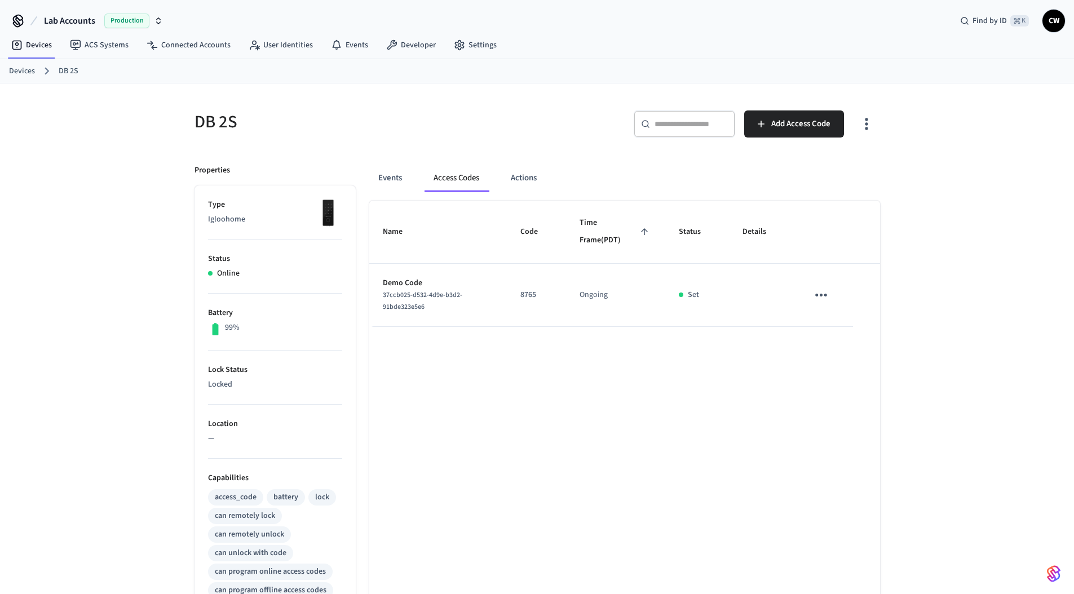
click at [522, 138] on div "DB 2S" at bounding box center [356, 122] width 350 height 50
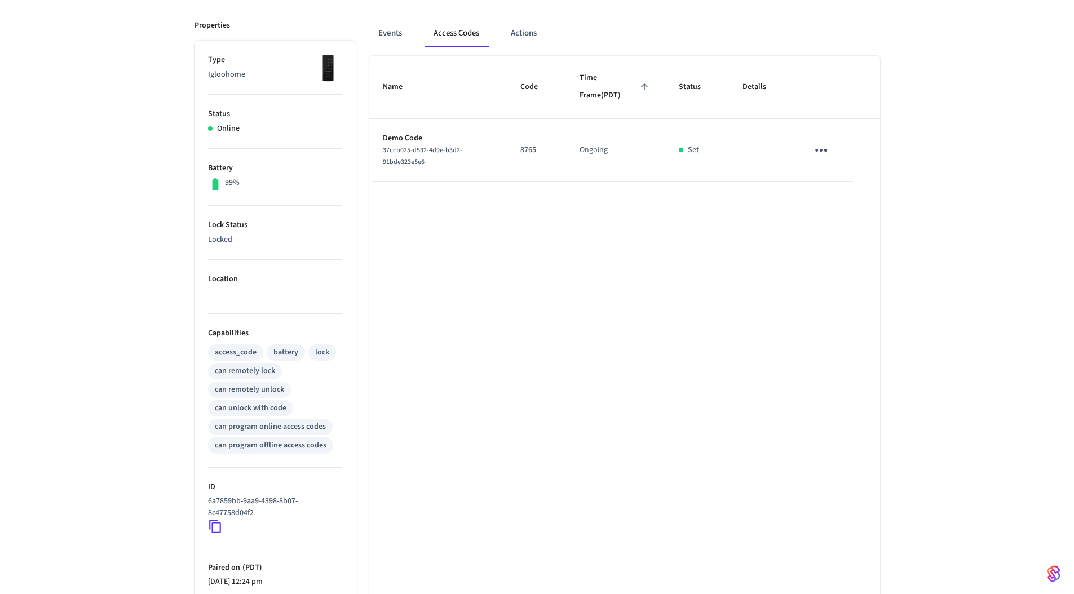
scroll to position [260, 0]
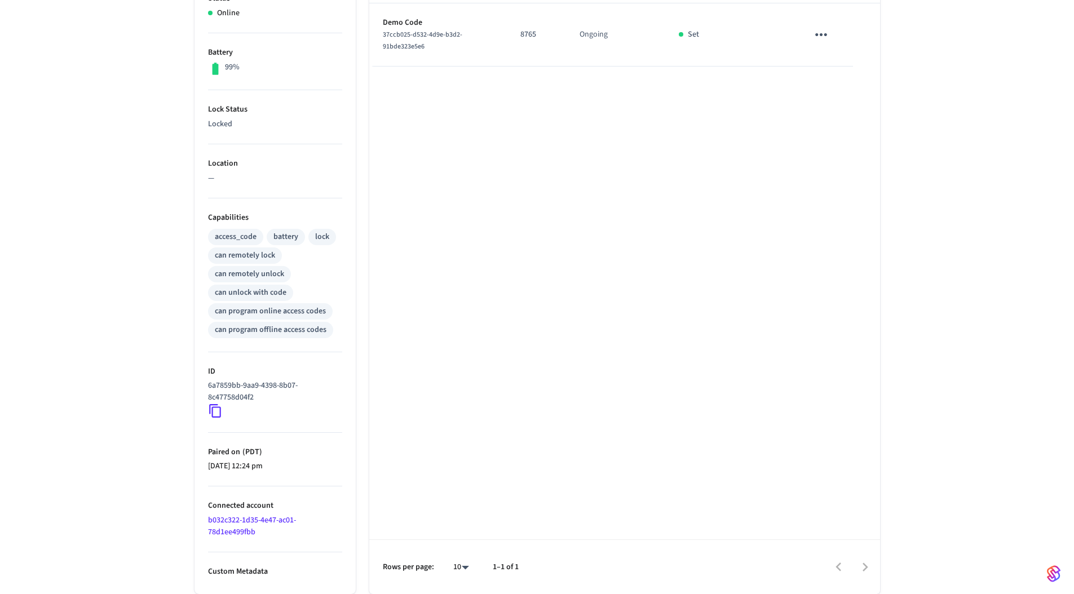
click at [216, 409] on icon at bounding box center [215, 411] width 15 height 15
click at [111, 312] on div "DB 2S ​ ​ Add Access Code Properties Type Igloohome Status Online Battery 99% L…" at bounding box center [537, 208] width 1074 height 771
